Goal: Information Seeking & Learning: Check status

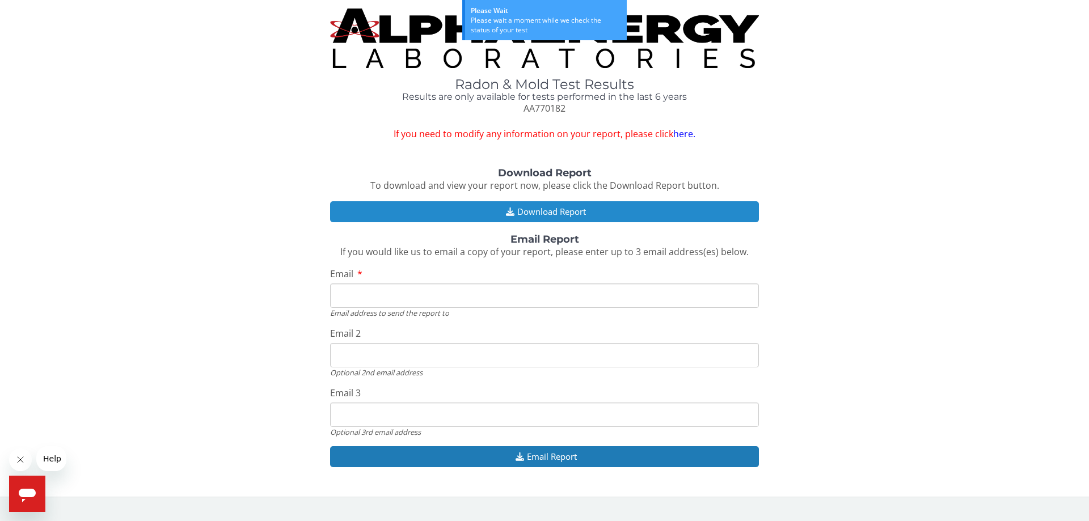
click at [560, 215] on button "Download Report" at bounding box center [544, 211] width 429 height 21
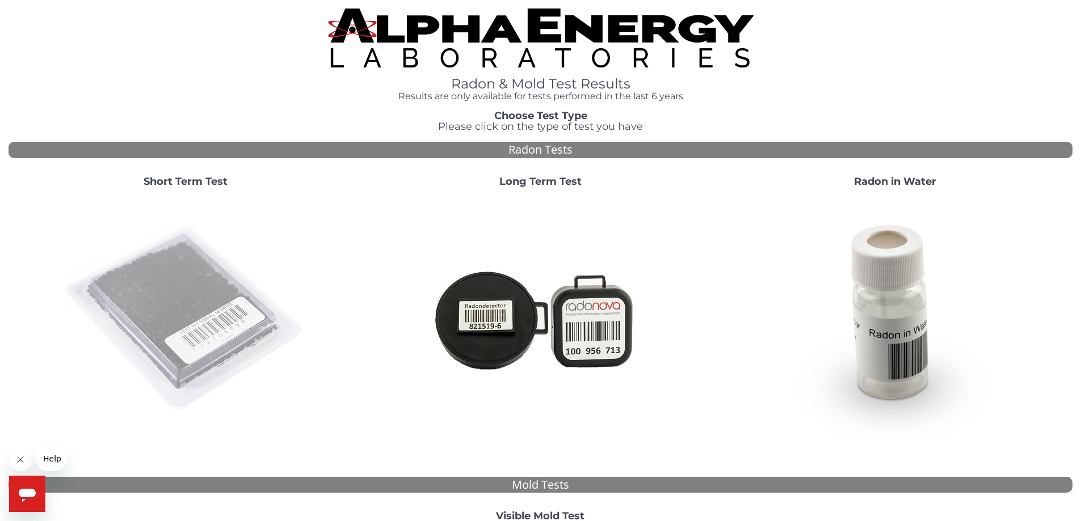
click at [205, 261] on img at bounding box center [186, 319] width 244 height 244
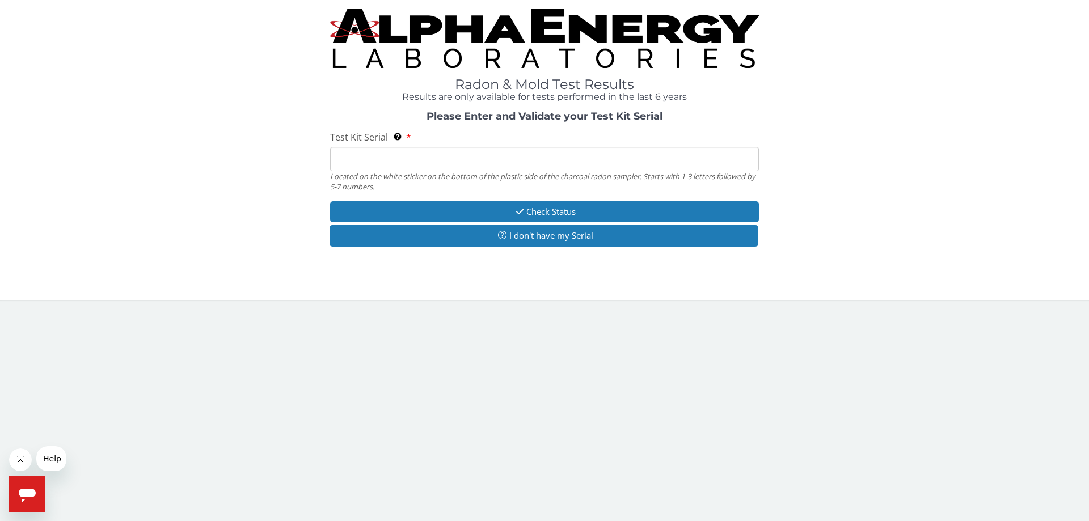
click at [395, 164] on input "Test Kit Serial Located on the white sticker on the bottom of the plastic side …" at bounding box center [544, 159] width 429 height 24
paste input "AA770182"
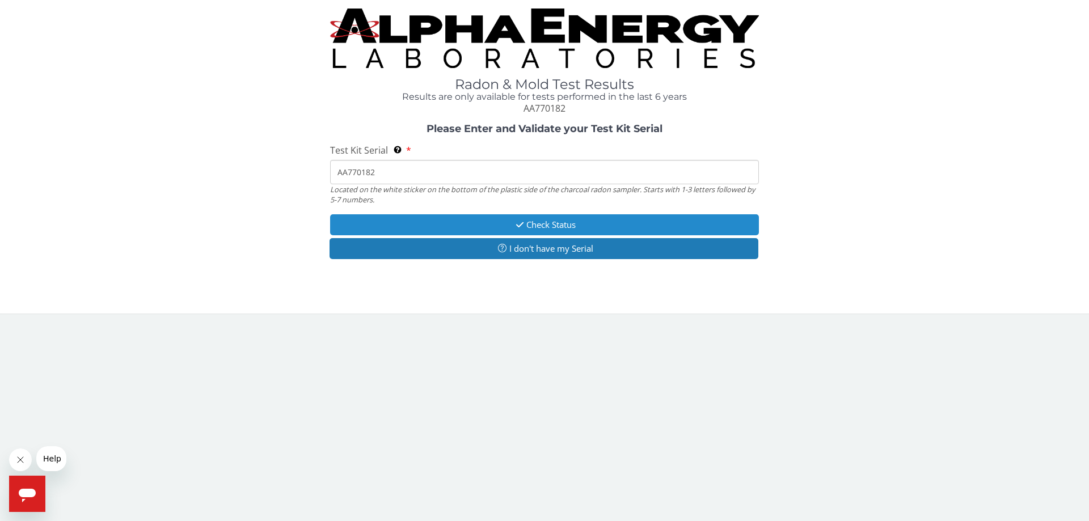
type input "AA770182"
click at [425, 225] on button "Check Status" at bounding box center [544, 224] width 429 height 21
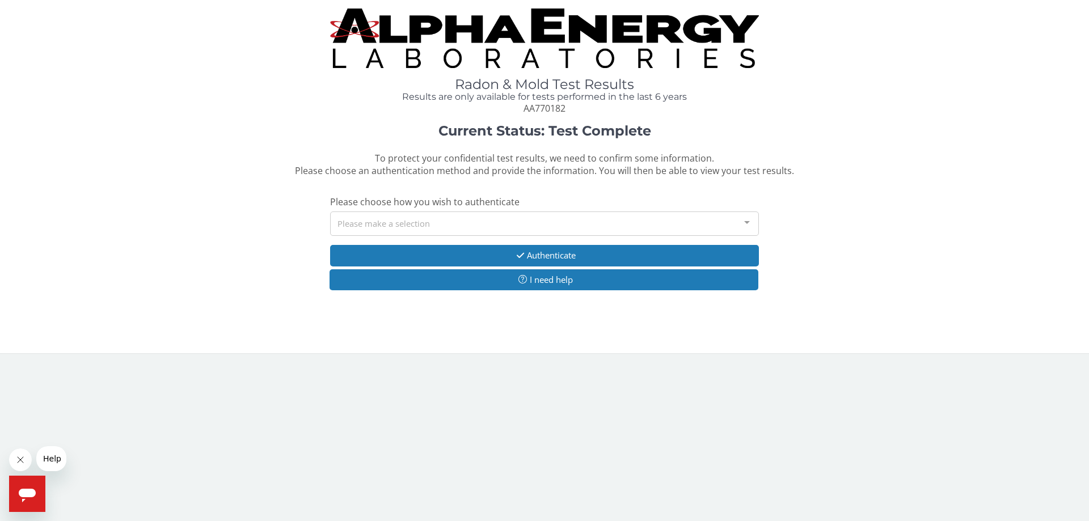
click at [426, 225] on div "Please make a selection" at bounding box center [544, 224] width 429 height 24
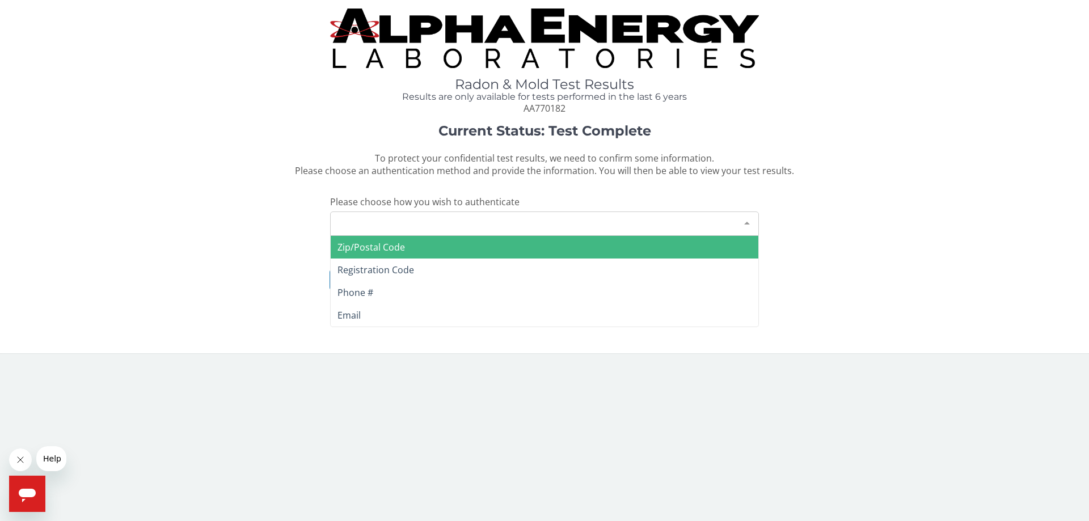
click at [422, 217] on div "Please make a selection" at bounding box center [544, 224] width 429 height 24
click at [402, 244] on span "Zip/Postal Code" at bounding box center [370, 247] width 67 height 12
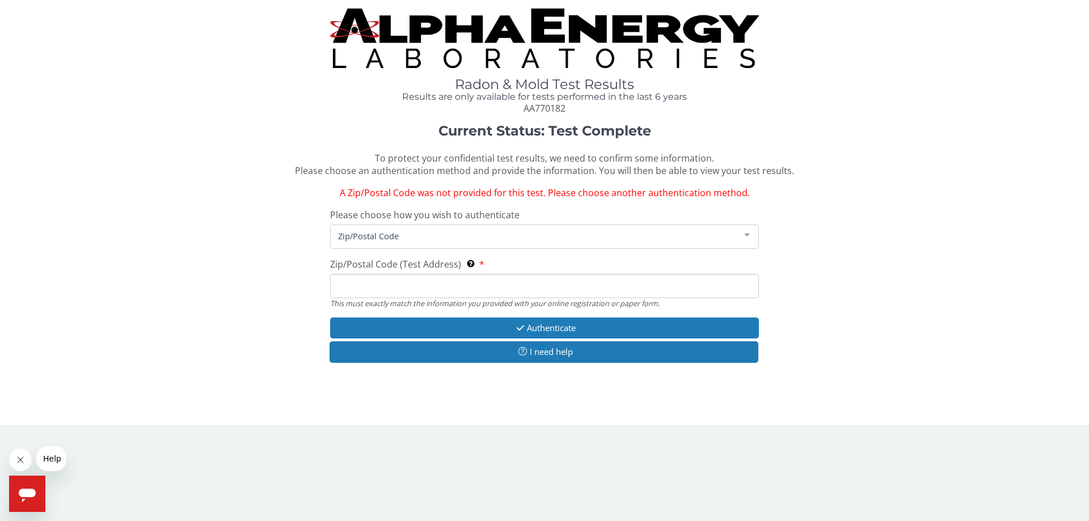
click at [398, 285] on input "Zip/Postal Code (Test Address) This must exactly match the information you prov…" at bounding box center [544, 286] width 429 height 24
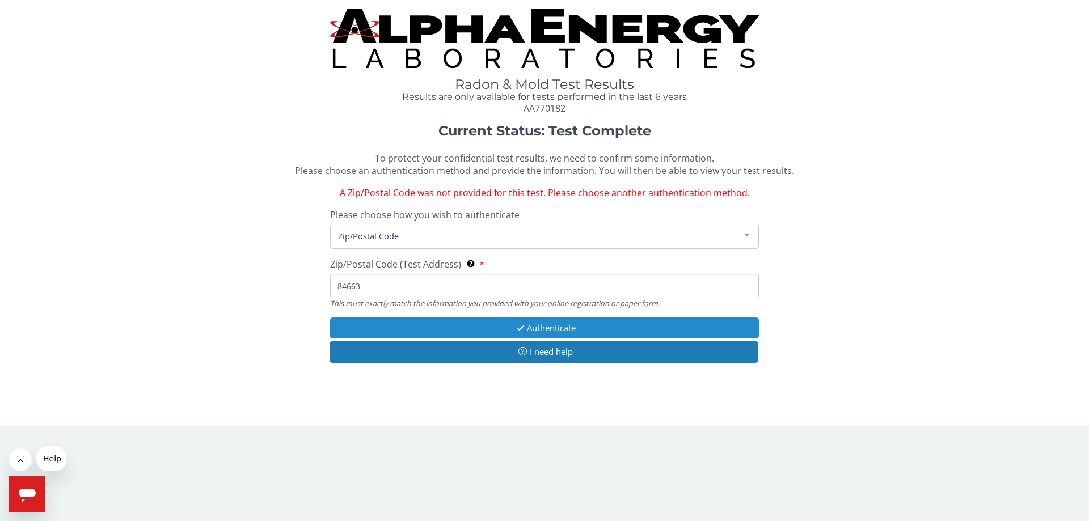
type input "84663"
click at [561, 325] on button "Authenticate" at bounding box center [544, 328] width 429 height 21
